Goal: Transaction & Acquisition: Purchase product/service

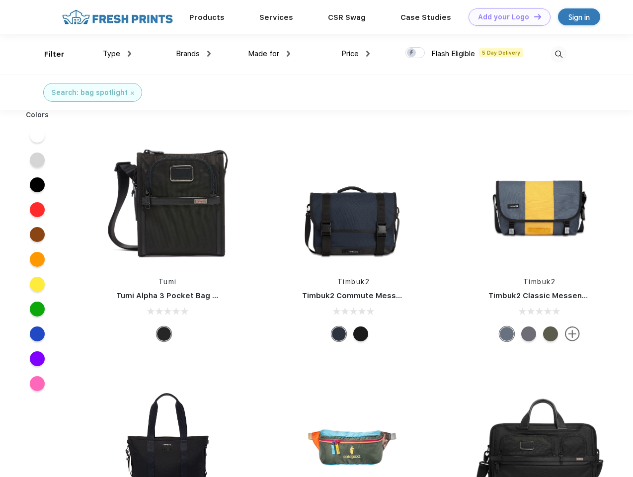
click at [506, 17] on link "Add your Logo Design Tool" at bounding box center [509, 16] width 82 height 17
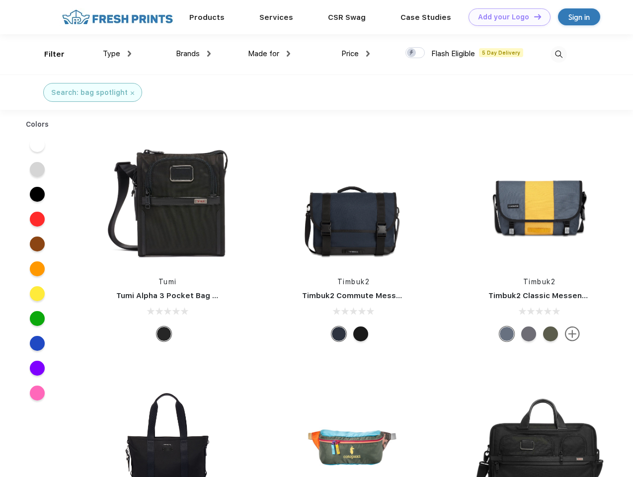
click at [0, 0] on div "Design Tool" at bounding box center [0, 0] width 0 height 0
click at [533, 16] on link "Add your Logo Design Tool" at bounding box center [509, 16] width 82 height 17
click at [48, 54] on div "Filter" at bounding box center [54, 54] width 20 height 11
click at [117, 54] on span "Type" at bounding box center [111, 53] width 17 height 9
click at [193, 54] on span "Brands" at bounding box center [188, 53] width 24 height 9
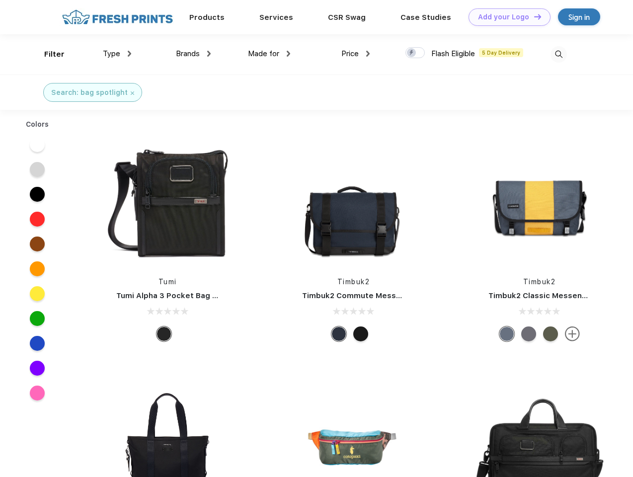
click at [269, 54] on span "Made for" at bounding box center [263, 53] width 31 height 9
click at [356, 54] on span "Price" at bounding box center [349, 53] width 17 height 9
click at [415, 53] on div at bounding box center [414, 52] width 19 height 11
click at [412, 53] on input "checkbox" at bounding box center [408, 50] width 6 height 6
click at [558, 54] on img at bounding box center [558, 54] width 16 height 16
